Goal: Entertainment & Leisure: Consume media (video, audio)

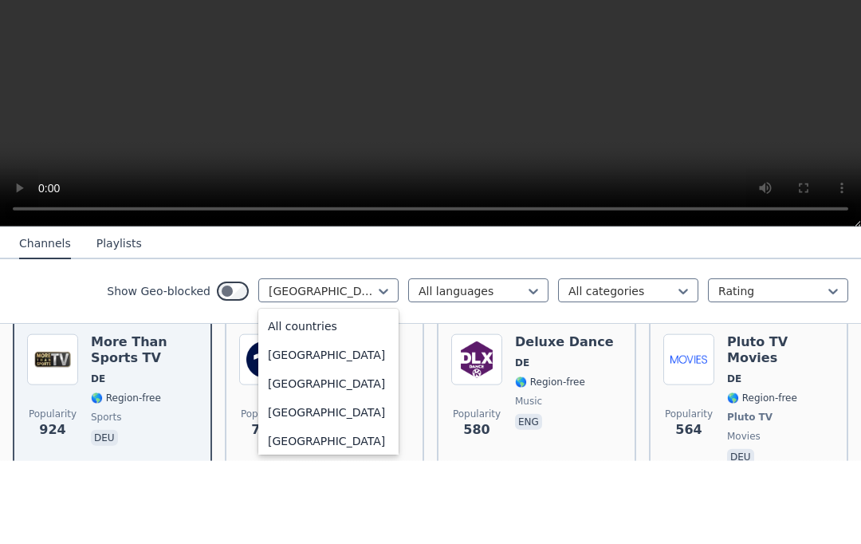
scroll to position [1888, 0]
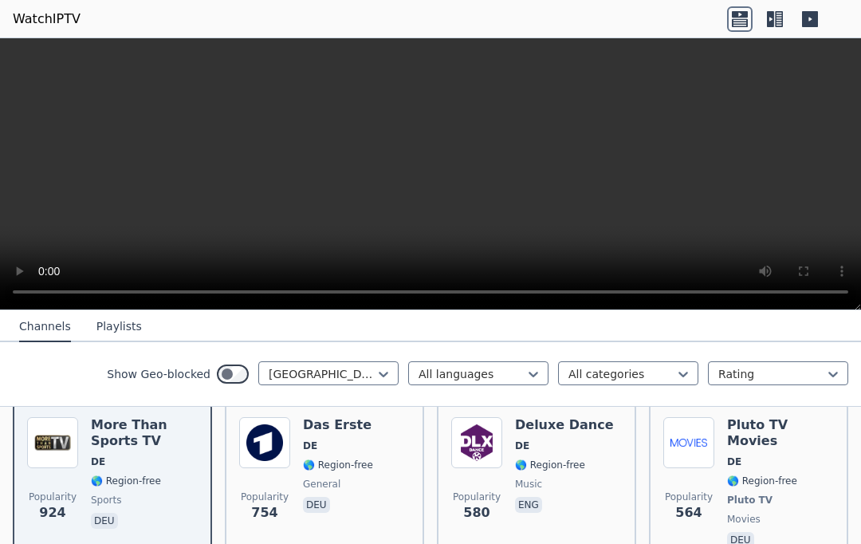
click at [820, 262] on video at bounding box center [430, 174] width 861 height 272
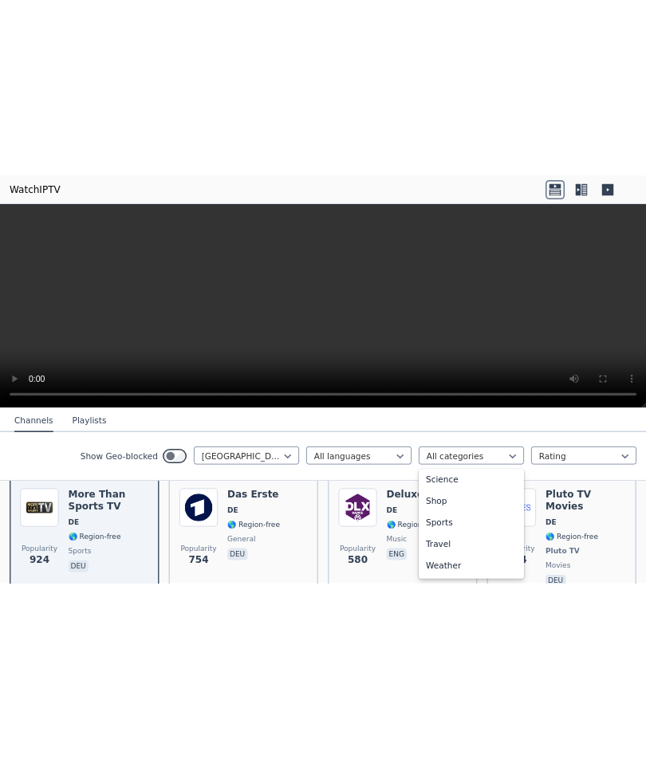
scroll to position [635, 0]
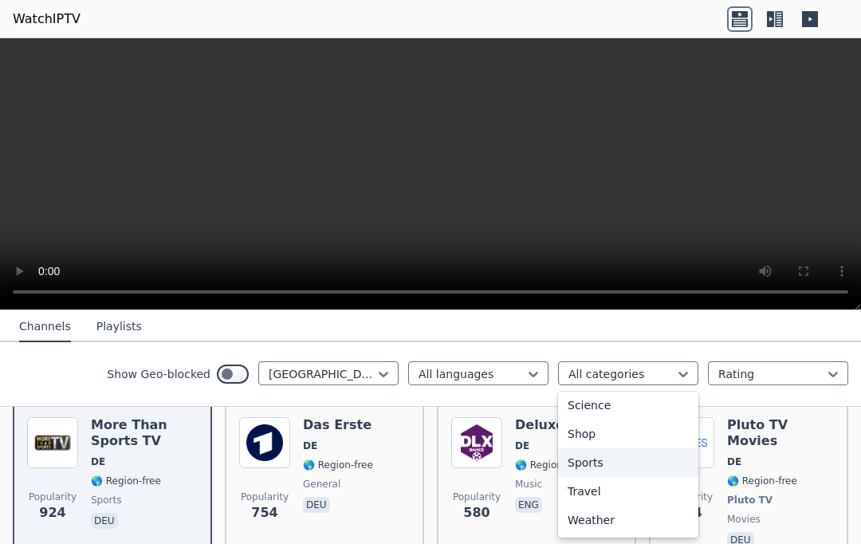
click at [620, 460] on div "Sports" at bounding box center [628, 462] width 140 height 29
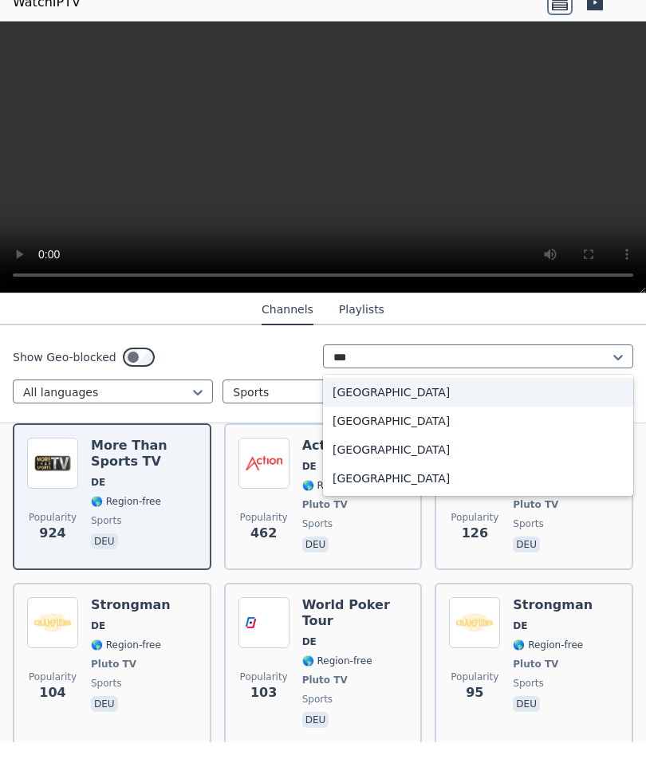
click at [400, 481] on div "[GEOGRAPHIC_DATA]" at bounding box center [478, 495] width 310 height 29
type input "***"
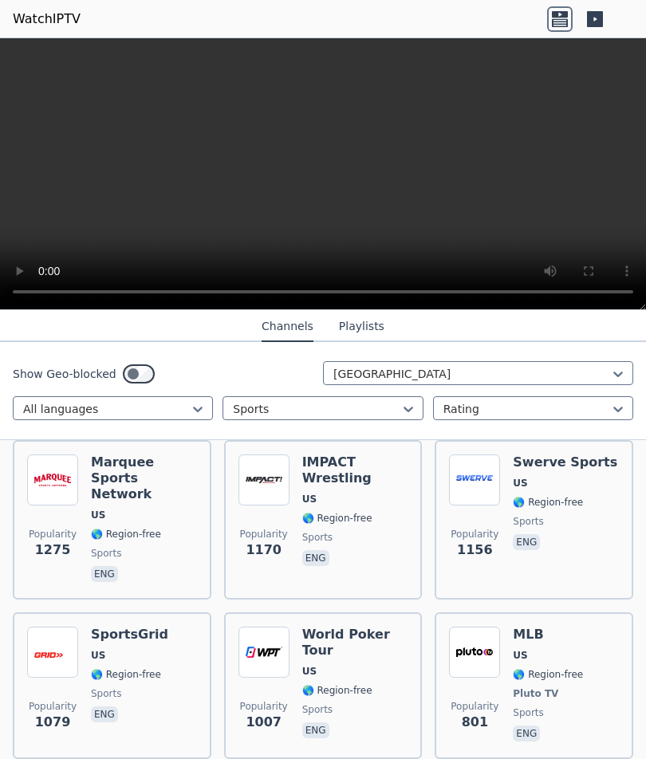
click at [142, 478] on h6 "Marquee Sports Network" at bounding box center [144, 478] width 106 height 48
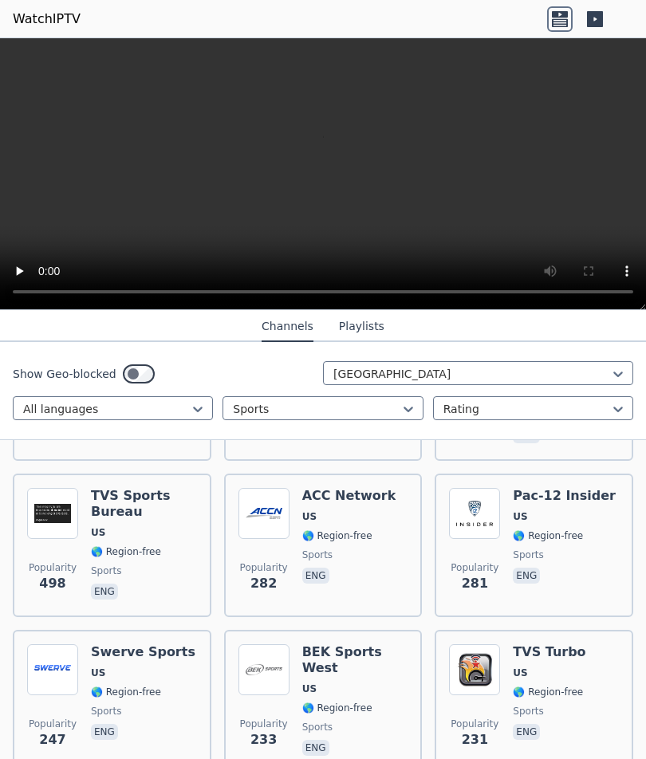
scroll to position [643, 0]
click at [57, 543] on img at bounding box center [52, 668] width 51 height 51
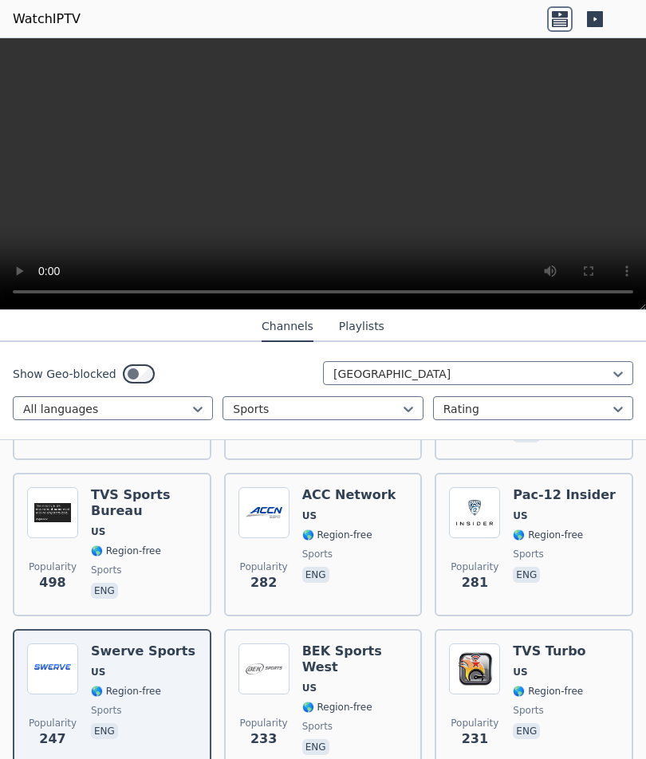
click at [281, 501] on img at bounding box center [263, 512] width 51 height 51
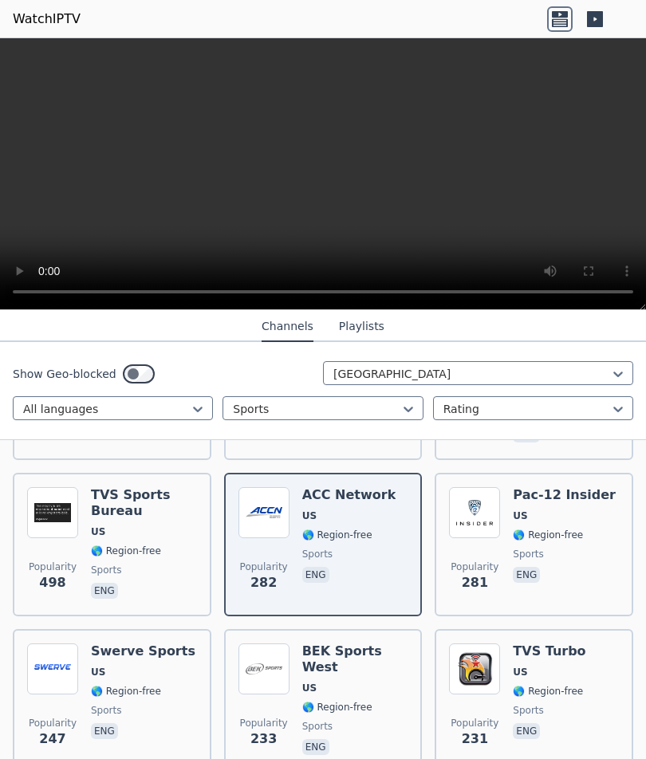
click at [490, 543] on img at bounding box center [474, 668] width 51 height 51
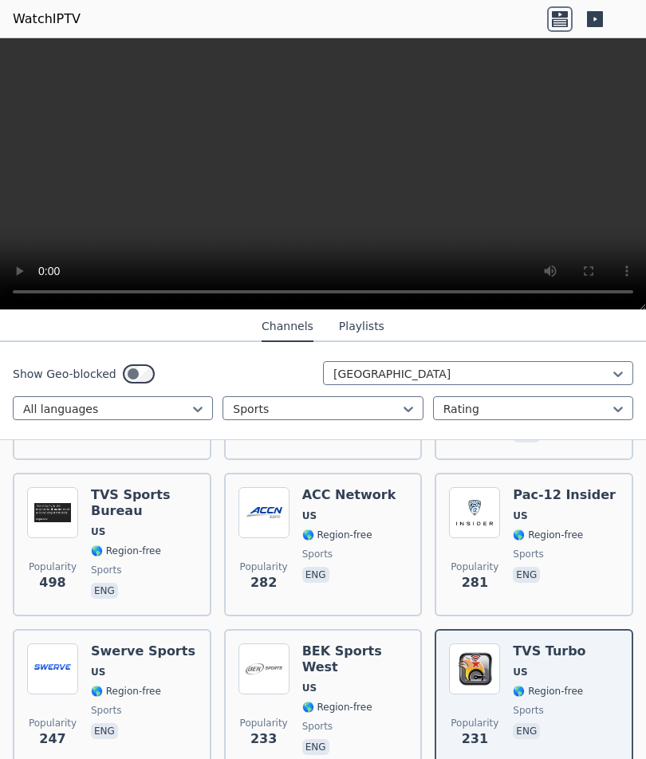
click at [496, 501] on img at bounding box center [474, 512] width 51 height 51
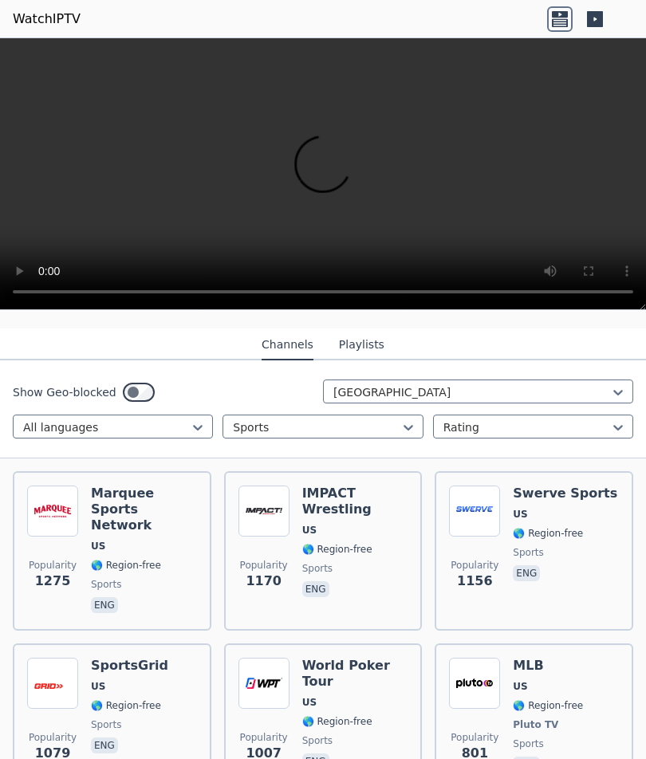
scroll to position [178, 0]
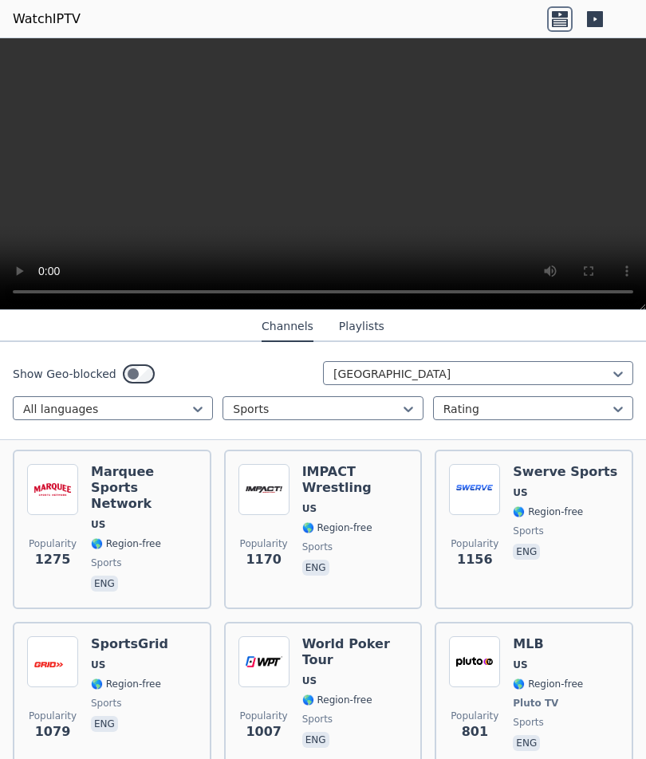
click at [67, 543] on img at bounding box center [52, 661] width 51 height 51
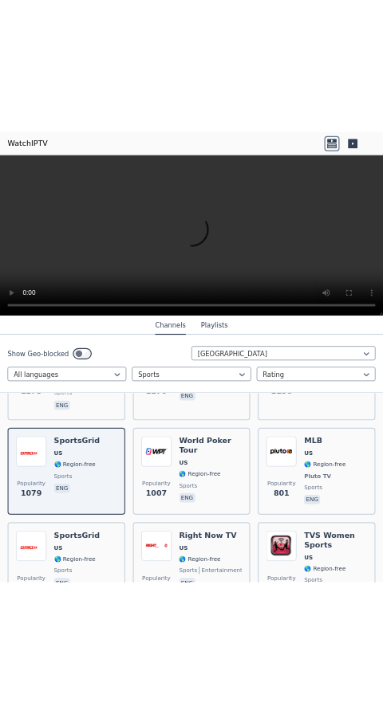
scroll to position [303, 0]
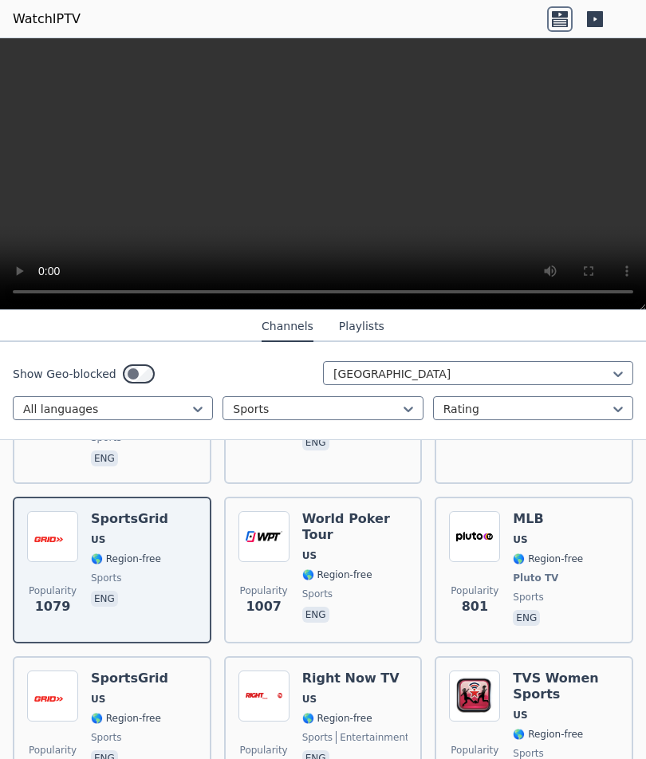
click at [47, 543] on img at bounding box center [52, 695] width 51 height 51
